Goal: Task Accomplishment & Management: Use online tool/utility

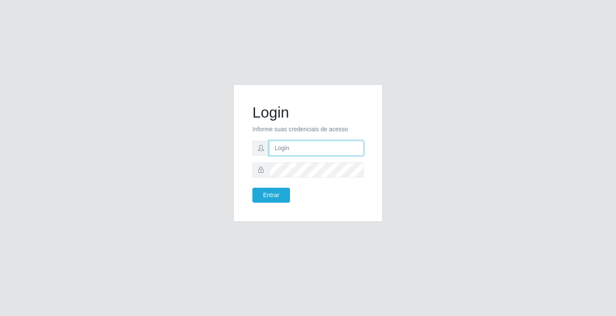
click at [287, 145] on input "text" at bounding box center [316, 148] width 95 height 15
type input "ediane@ideal"
click at [252, 188] on button "Entrar" at bounding box center [271, 195] width 38 height 15
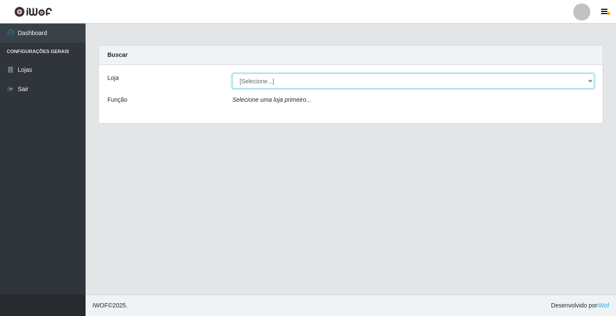
click at [261, 79] on select "[Selecione...] Ideal - Conceição" at bounding box center [413, 81] width 362 height 15
select select "231"
click at [232, 74] on select "[Selecione...] Ideal - Conceição" at bounding box center [413, 81] width 362 height 15
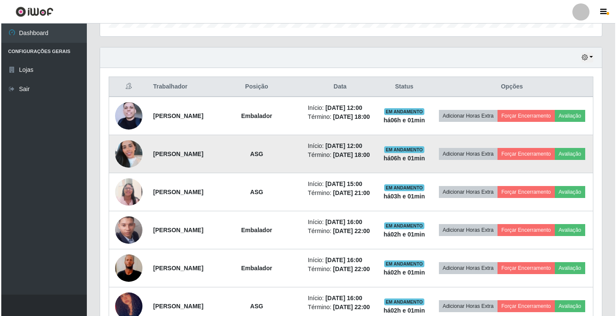
scroll to position [257, 0]
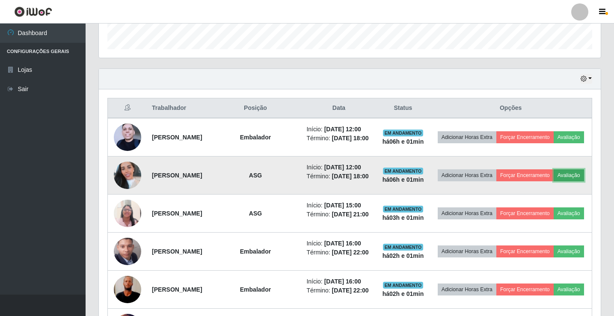
click at [553, 181] on button "Avaliação" at bounding box center [568, 175] width 30 height 12
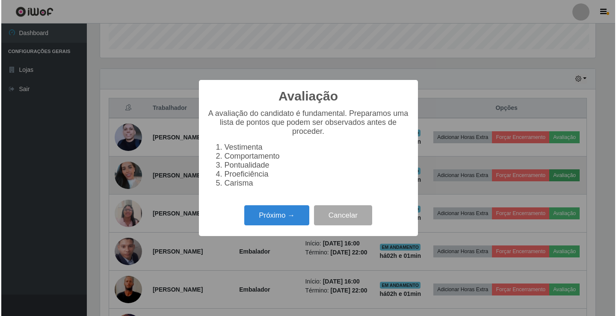
scroll to position [177, 497]
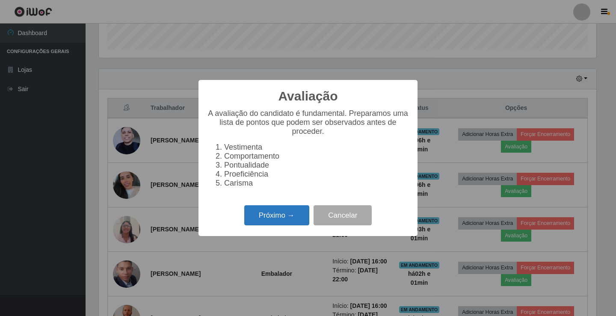
click at [280, 221] on button "Próximo →" at bounding box center [276, 215] width 65 height 20
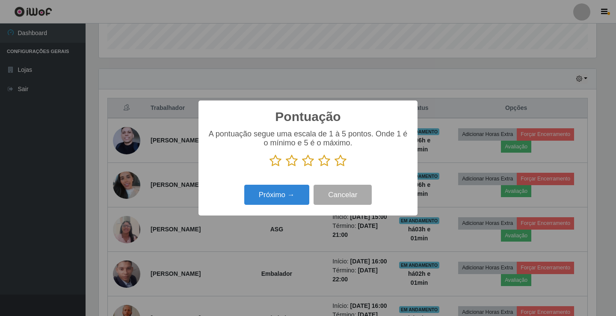
click at [340, 163] on icon at bounding box center [340, 160] width 12 height 13
click at [334, 167] on input "radio" at bounding box center [334, 167] width 0 height 0
click at [302, 196] on button "Próximo →" at bounding box center [276, 195] width 65 height 20
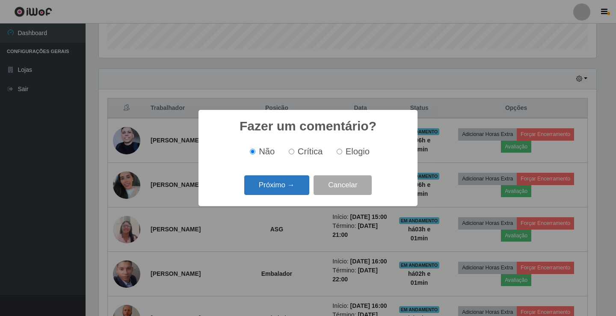
click at [297, 188] on button "Próximo →" at bounding box center [276, 185] width 65 height 20
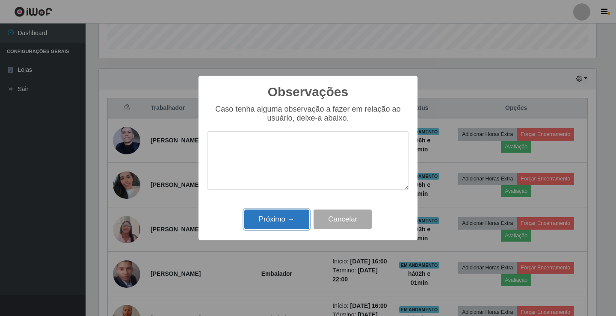
click at [281, 219] on button "Próximo →" at bounding box center [276, 220] width 65 height 20
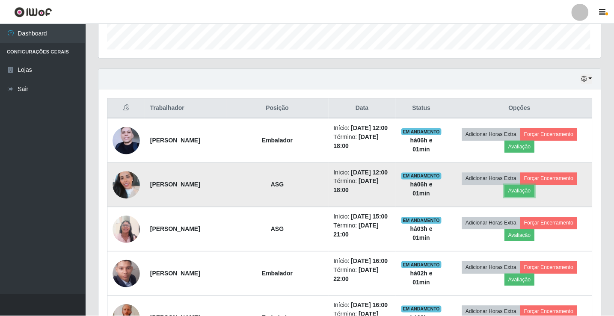
scroll to position [177, 502]
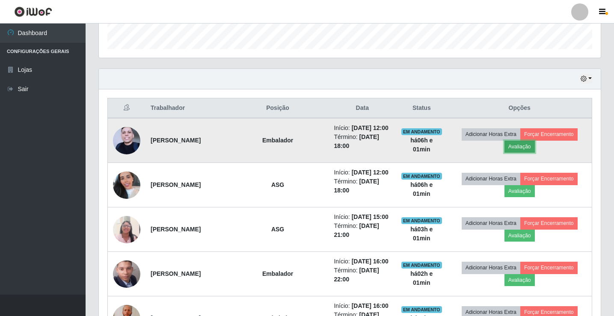
click at [523, 144] on button "Avaliação" at bounding box center [519, 147] width 30 height 12
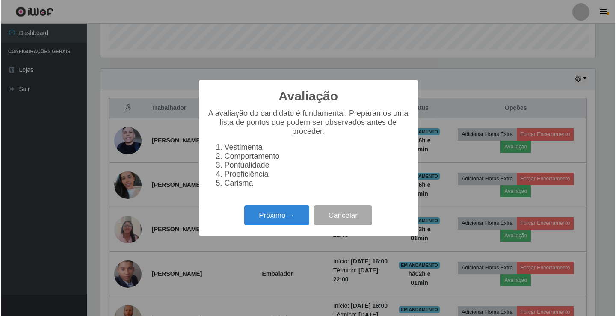
scroll to position [177, 497]
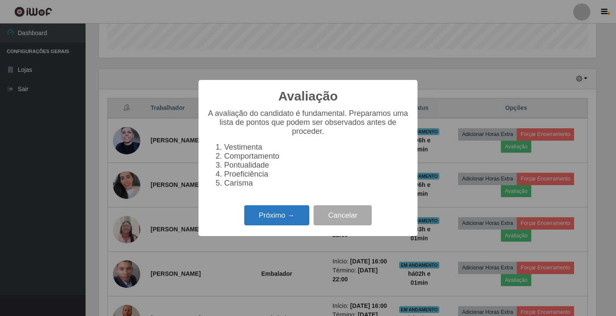
click at [281, 216] on button "Próximo →" at bounding box center [276, 215] width 65 height 20
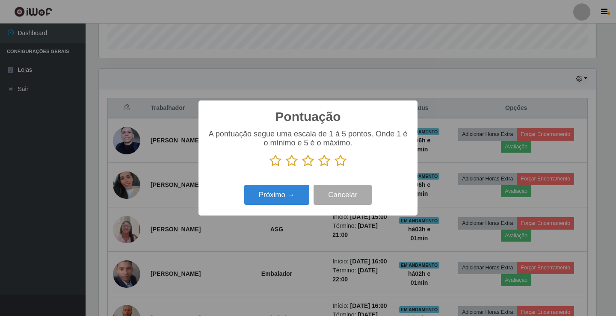
scroll to position [427495, 427175]
click at [340, 163] on icon at bounding box center [340, 160] width 12 height 13
click at [334, 167] on input "radio" at bounding box center [334, 167] width 0 height 0
click at [277, 200] on button "Próximo →" at bounding box center [276, 195] width 65 height 20
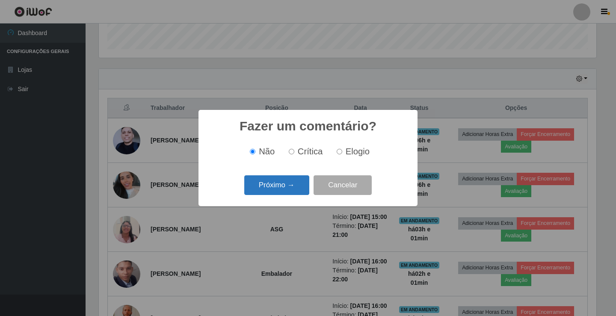
click at [286, 185] on button "Próximo →" at bounding box center [276, 185] width 65 height 20
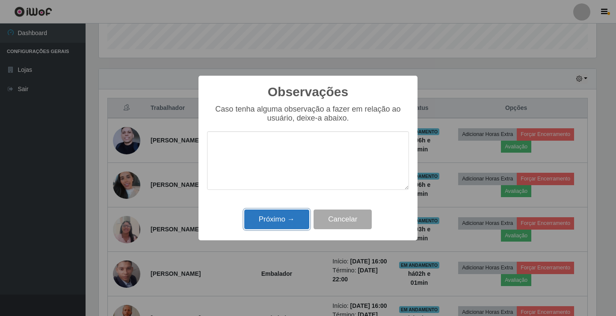
click at [277, 224] on button "Próximo →" at bounding box center [276, 220] width 65 height 20
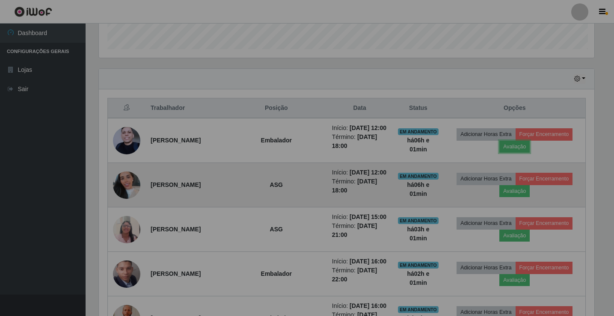
scroll to position [177, 502]
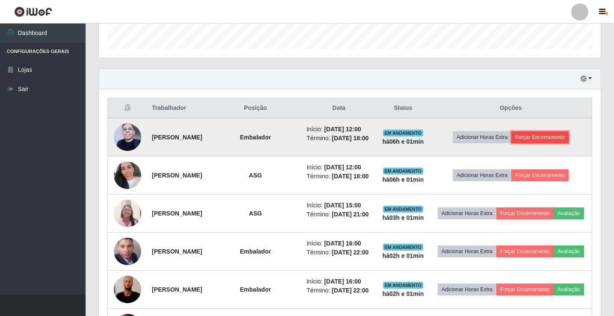
click at [555, 142] on button "Forçar Encerramento" at bounding box center [539, 137] width 57 height 12
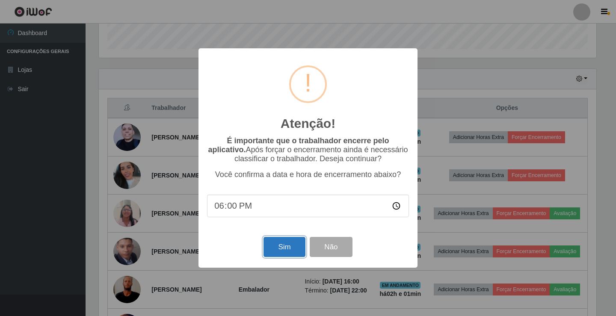
click at [294, 245] on button "Sim" at bounding box center [283, 247] width 41 height 20
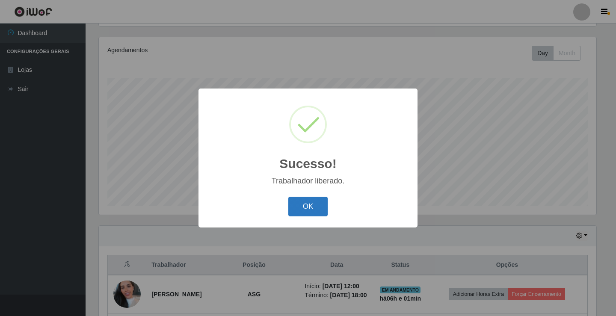
click at [315, 204] on button "OK" at bounding box center [308, 207] width 40 height 20
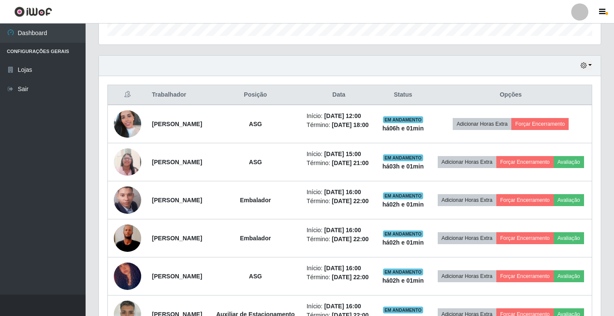
scroll to position [271, 0]
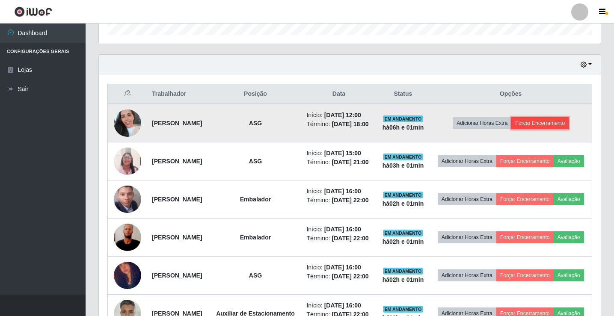
click at [544, 124] on button "Forçar Encerramento" at bounding box center [539, 123] width 57 height 12
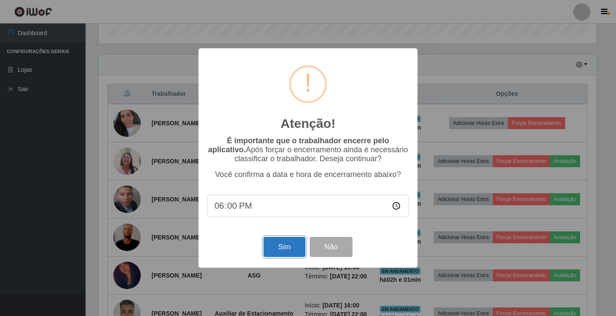
click at [285, 251] on button "Sim" at bounding box center [283, 247] width 41 height 20
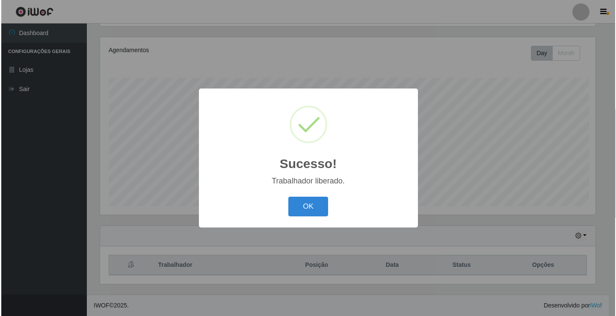
scroll to position [0, 0]
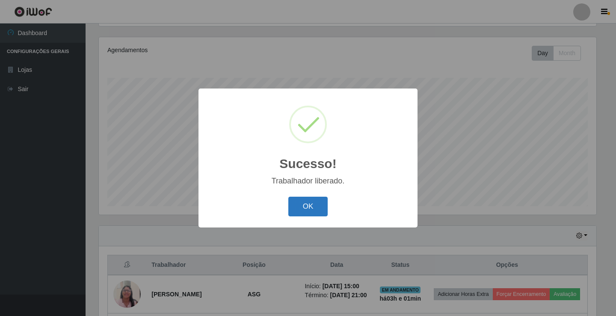
click at [299, 206] on button "OK" at bounding box center [308, 207] width 40 height 20
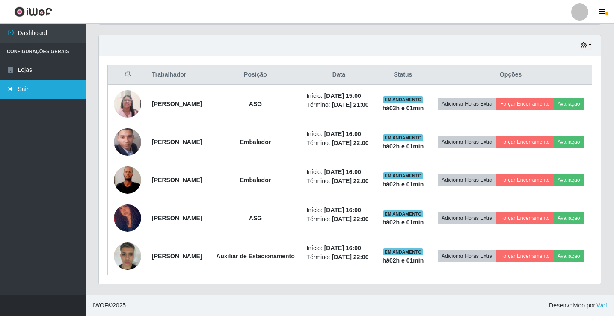
click at [46, 92] on link "Sair" at bounding box center [43, 89] width 86 height 19
